Goal: Information Seeking & Learning: Stay updated

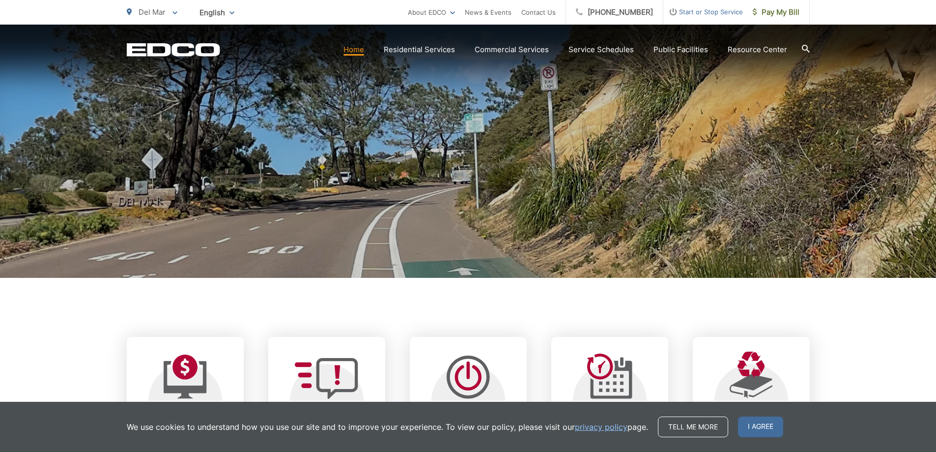
scroll to position [197, 0]
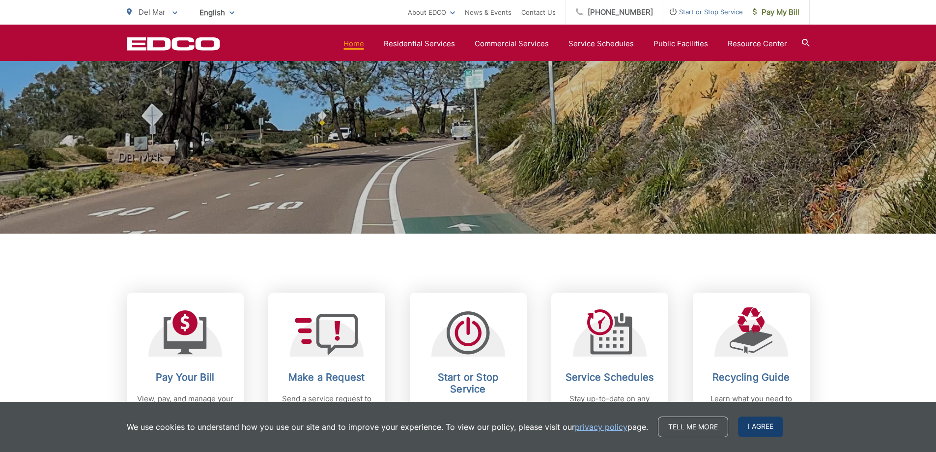
click at [766, 430] on span "I agree" at bounding box center [760, 426] width 45 height 21
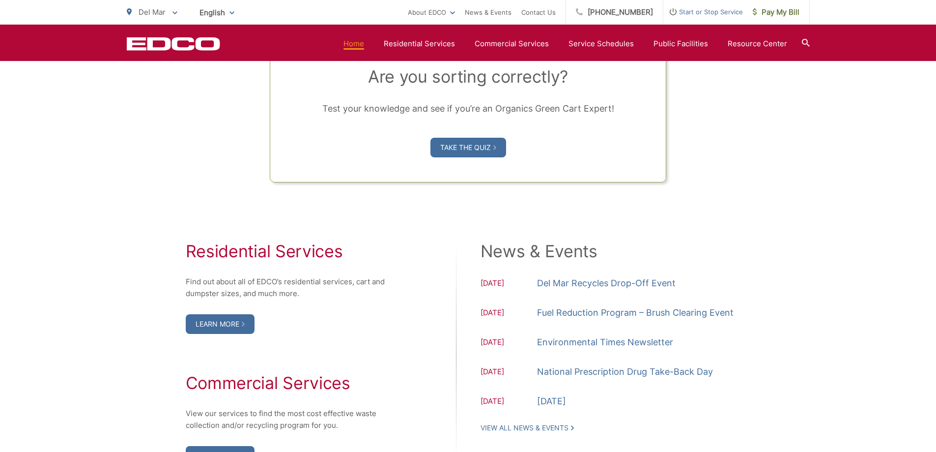
scroll to position [884, 0]
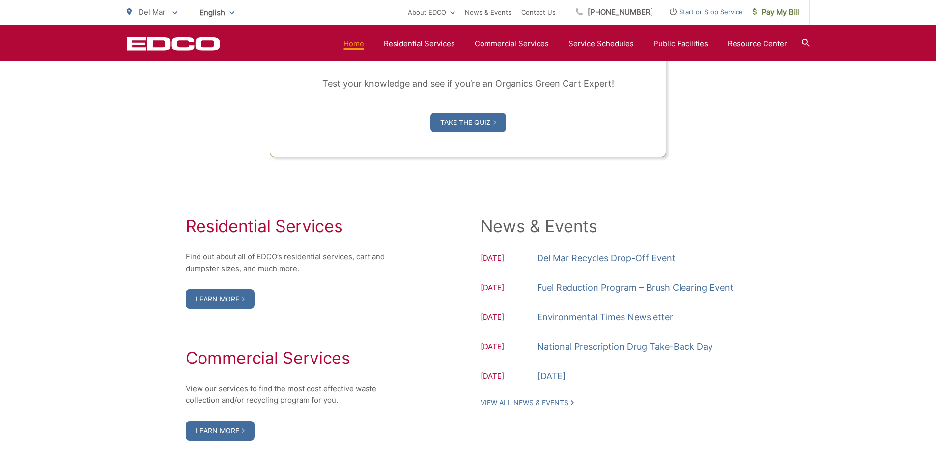
click at [561, 395] on div "News & Events 09.13.2025 Del Mar Recycles Drop-Off Event 07.21.2025 Fuel Reduct…" at bounding box center [616, 311] width 270 height 191
click at [563, 401] on link "View All News & Events" at bounding box center [527, 402] width 93 height 9
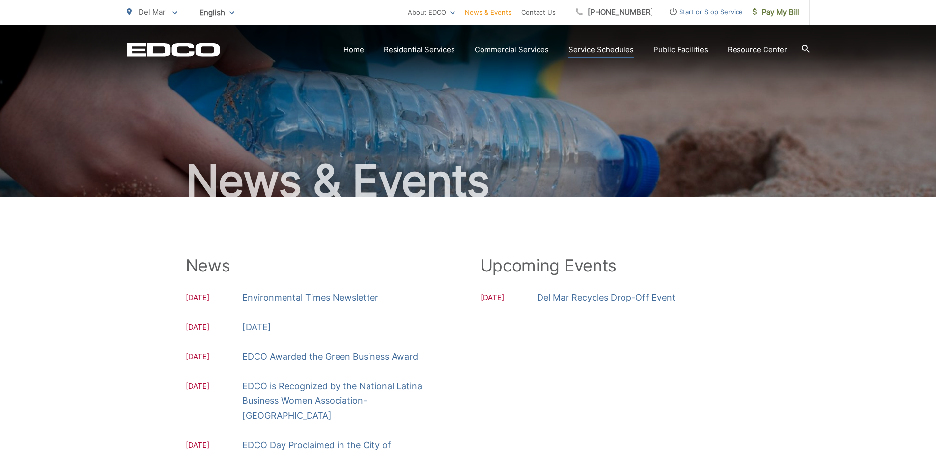
click at [596, 50] on link "Service Schedules" at bounding box center [600, 50] width 65 height 12
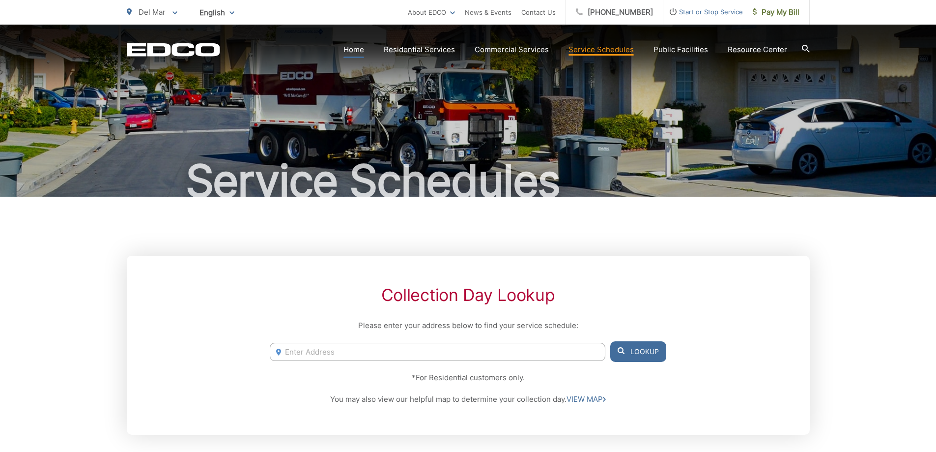
click at [364, 45] on link "Home" at bounding box center [353, 50] width 21 height 12
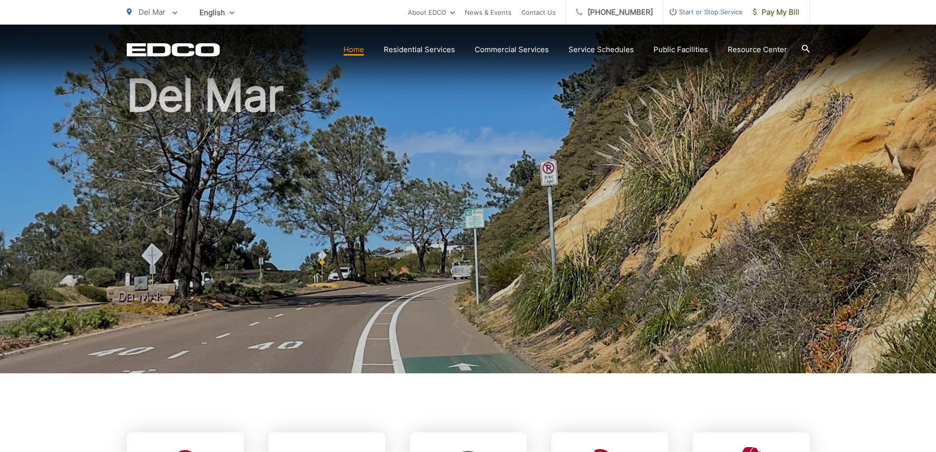
scroll to position [147, 0]
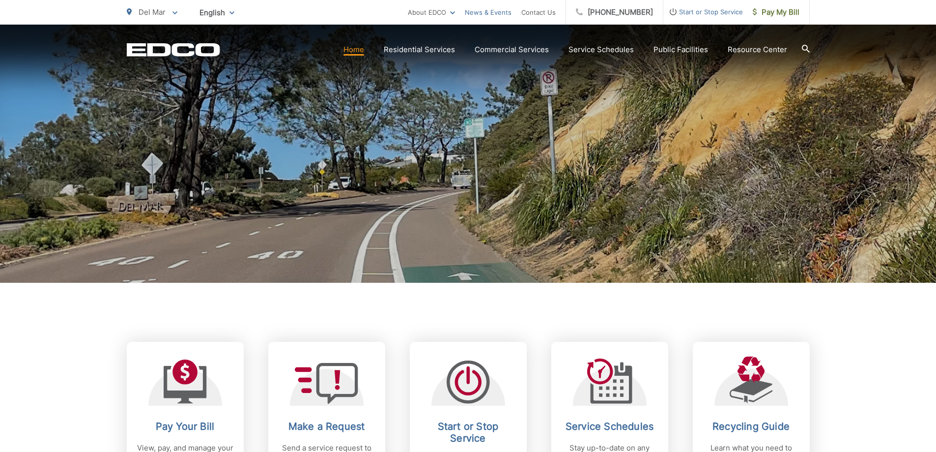
click at [492, 15] on link "News & Events" at bounding box center [488, 12] width 47 height 12
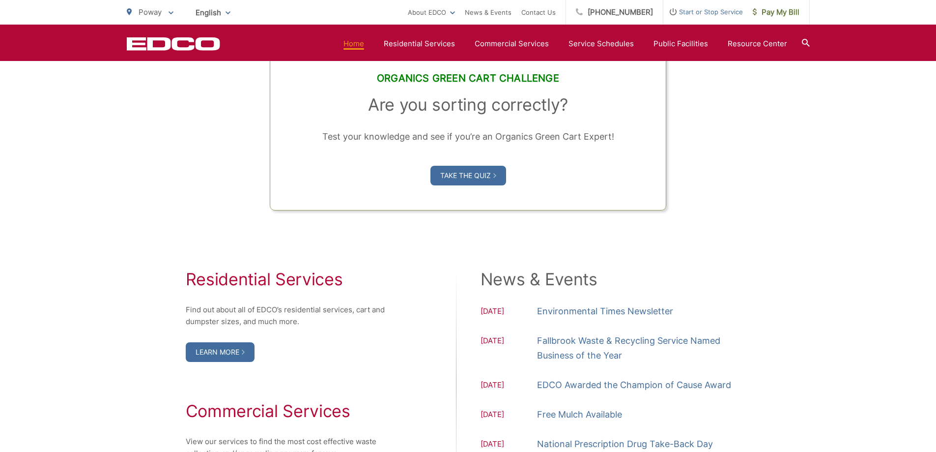
scroll to position [835, 0]
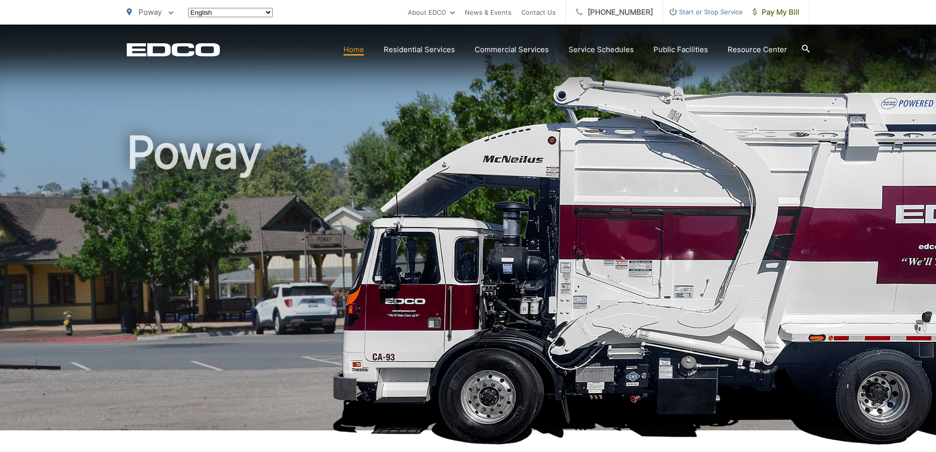
scroll to position [835, 0]
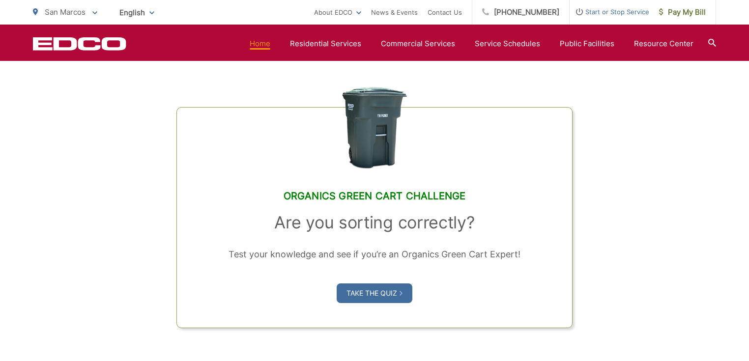
scroll to position [904, 0]
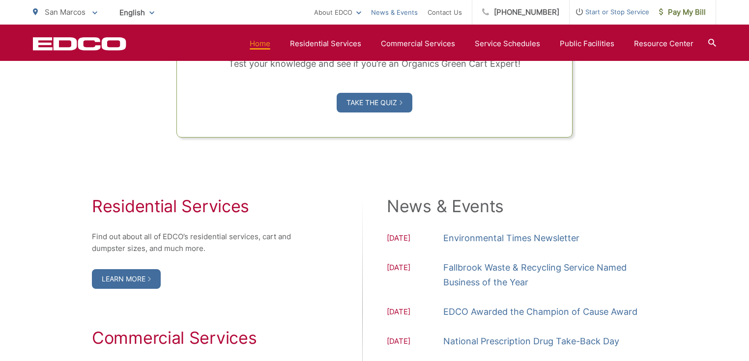
click at [417, 8] on link "News & Events" at bounding box center [394, 12] width 47 height 12
